Goal: Task Accomplishment & Management: Manage account settings

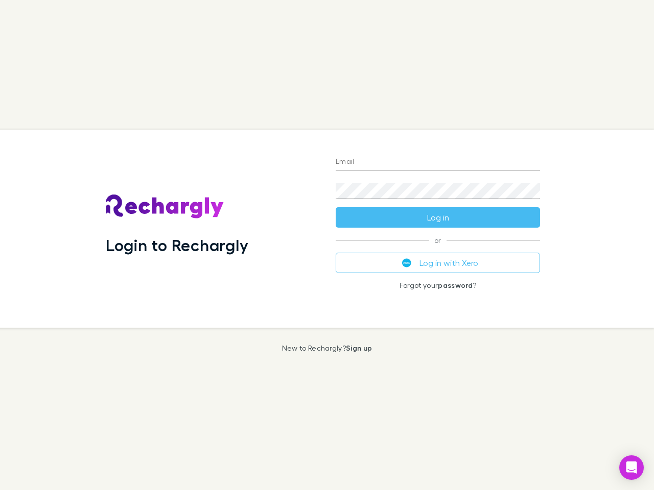
click at [327, 245] on div "Login to Rechargly" at bounding box center [213, 229] width 230 height 198
click at [438, 162] on input "Email" at bounding box center [438, 162] width 204 height 16
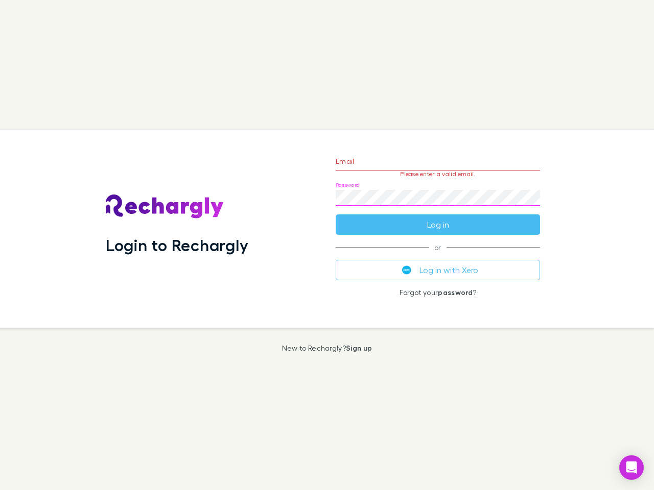
click at [438, 218] on form "Email Please enter a valid email. Password Log in" at bounding box center [438, 190] width 204 height 89
click at [438, 263] on div "Email Please enter a valid email. Password Log in or Log in with Xero Forgot yo…" at bounding box center [437, 229] width 221 height 198
click at [631, 468] on icon "Open Intercom Messenger" at bounding box center [631, 468] width 11 height 12
